Goal: Transaction & Acquisition: Purchase product/service

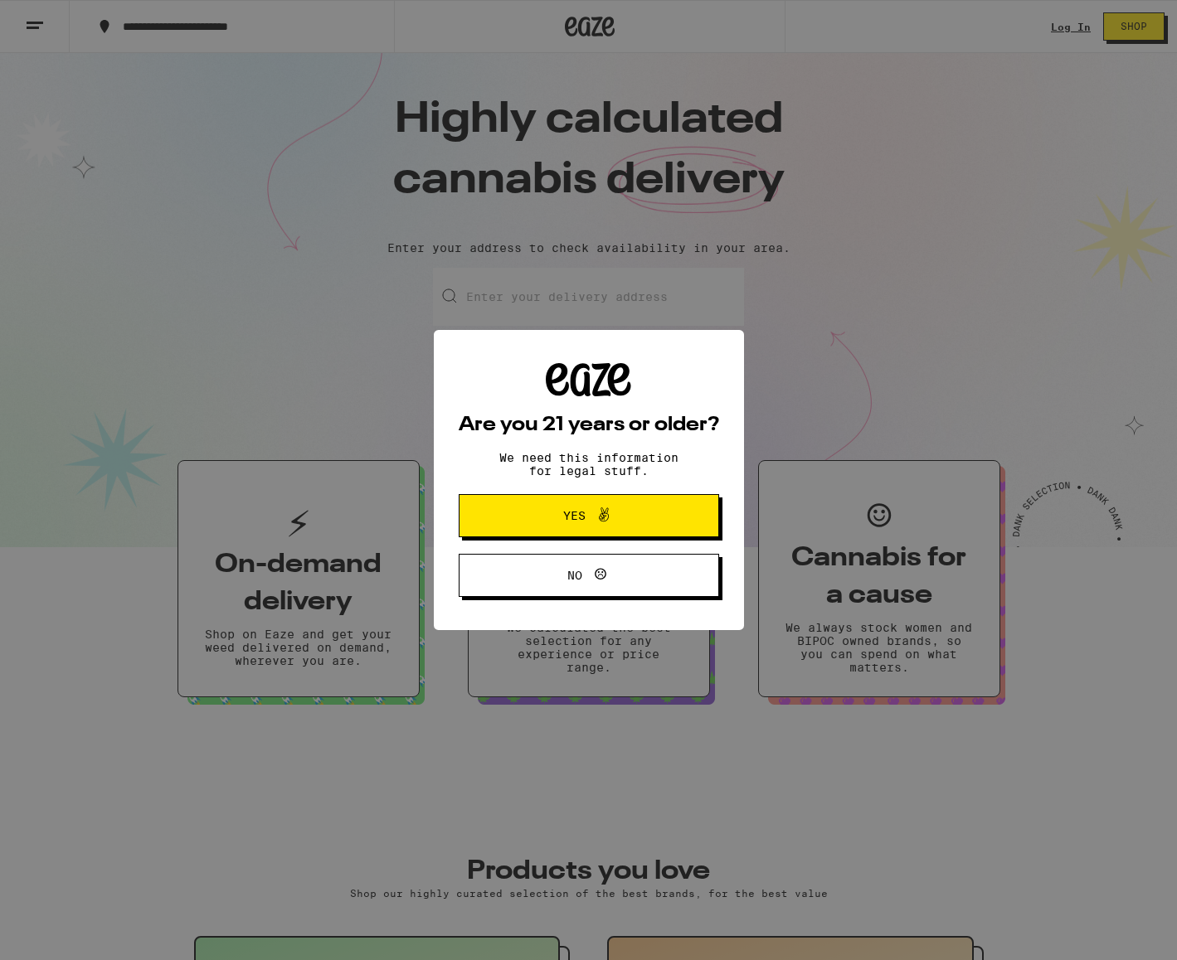
click at [592, 522] on span at bounding box center [599, 516] width 28 height 22
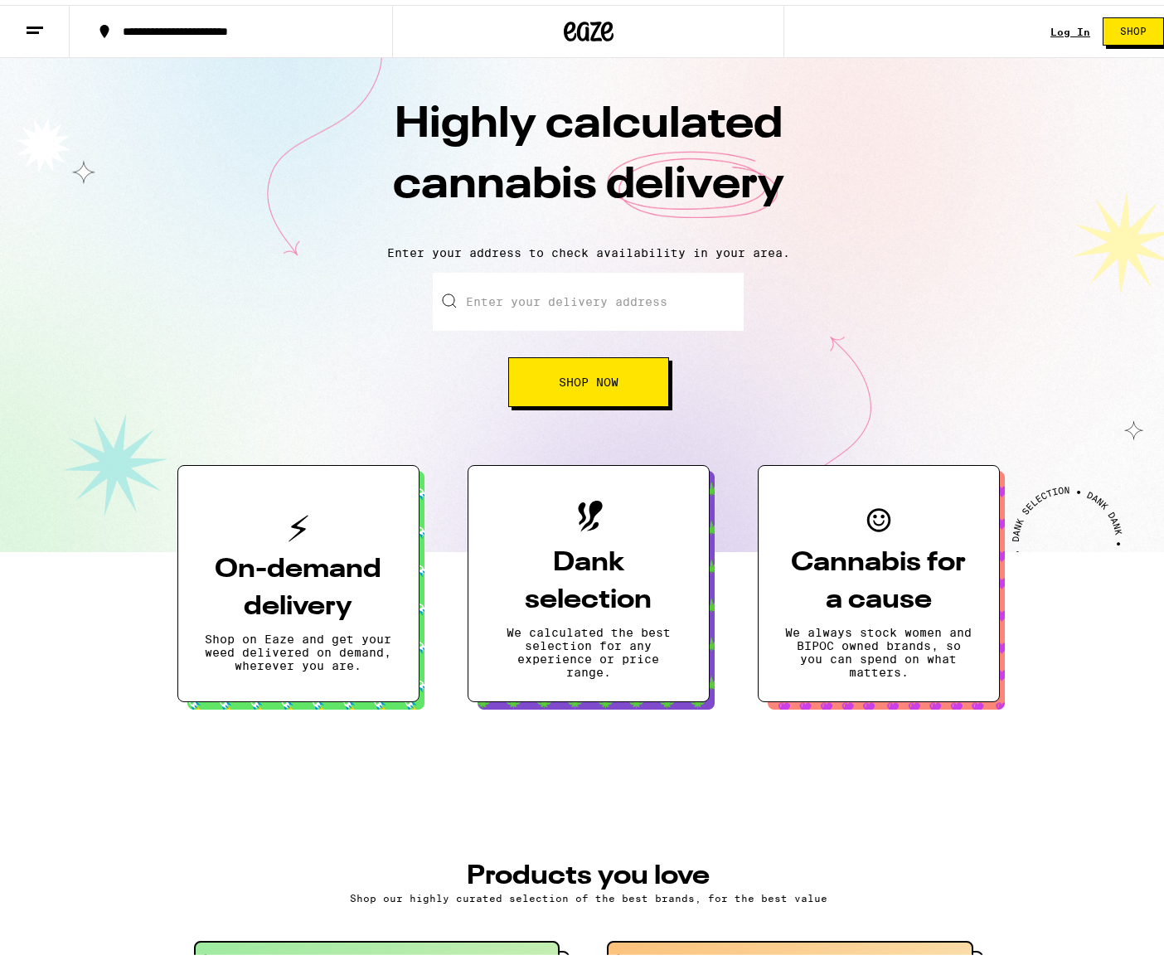
click at [553, 302] on input "Enter your delivery address" at bounding box center [588, 297] width 311 height 58
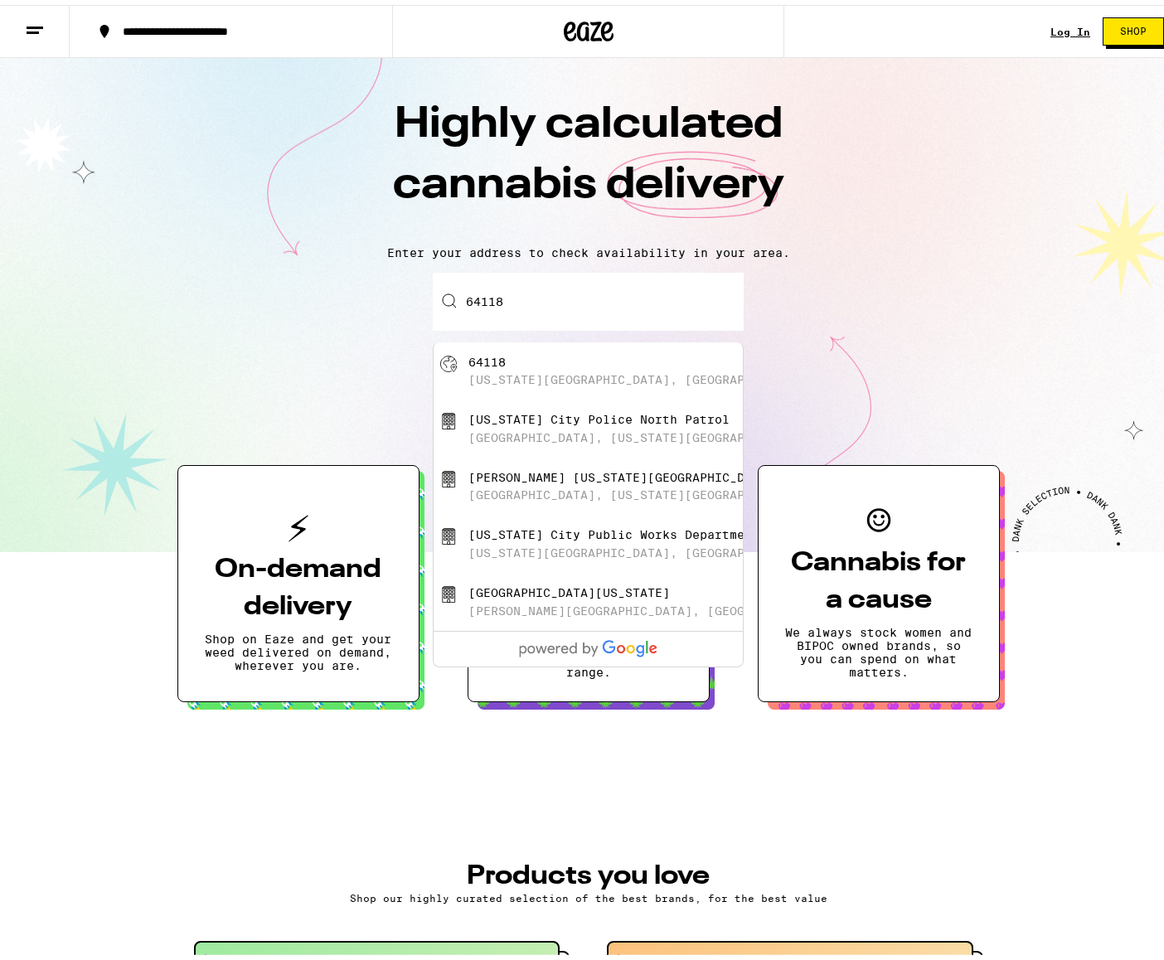
click at [529, 360] on div "[GEOGRAPHIC_DATA][US_STATE], [GEOGRAPHIC_DATA]" at bounding box center [616, 367] width 296 height 32
type input "[US_STATE][GEOGRAPHIC_DATA]"
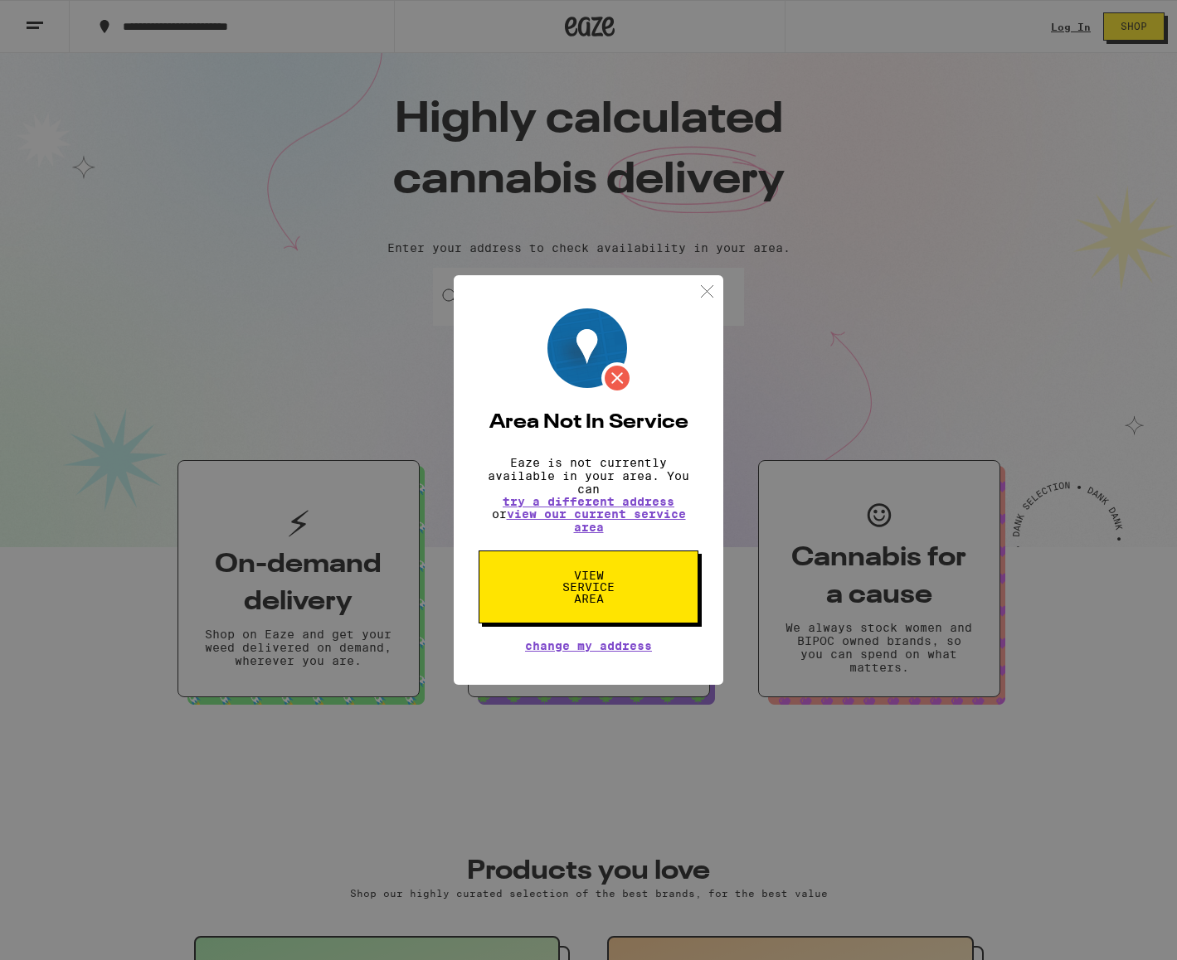
click at [708, 284] on img at bounding box center [706, 291] width 21 height 21
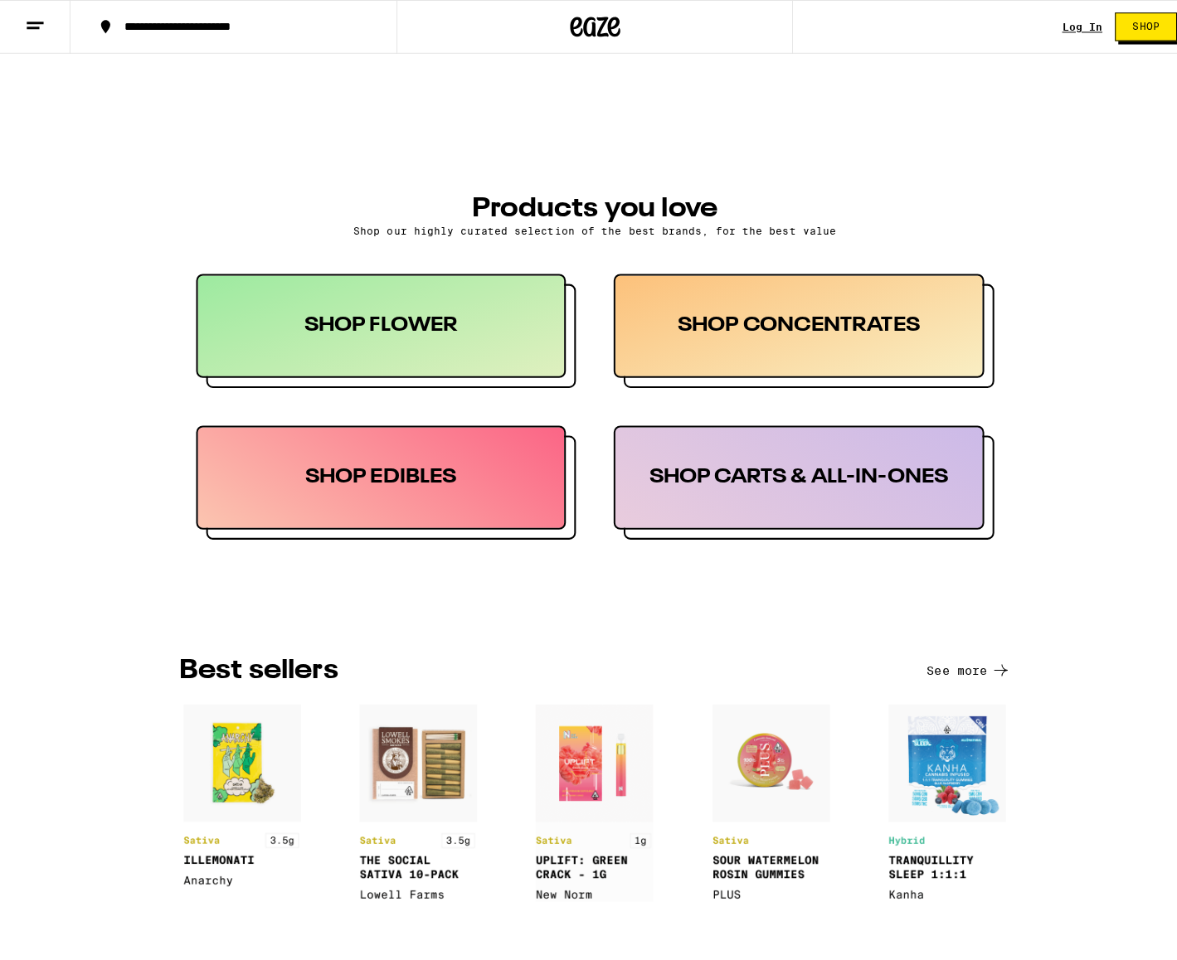
scroll to position [829, 0]
